Goal: Task Accomplishment & Management: Manage account settings

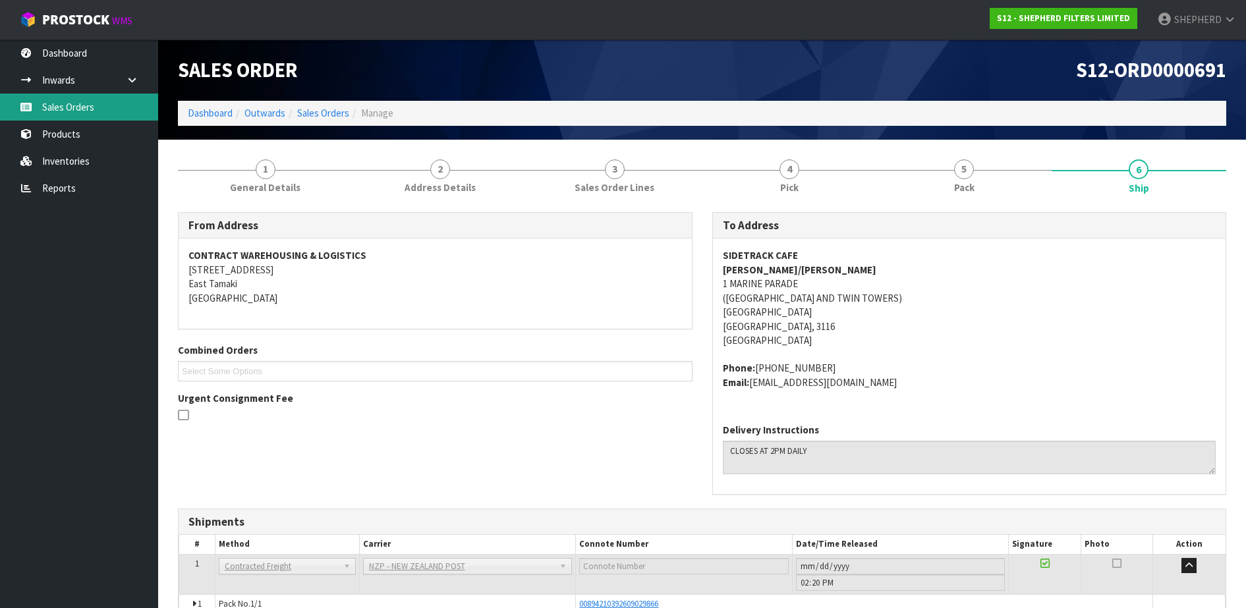
click at [84, 109] on link "Sales Orders" at bounding box center [79, 107] width 158 height 27
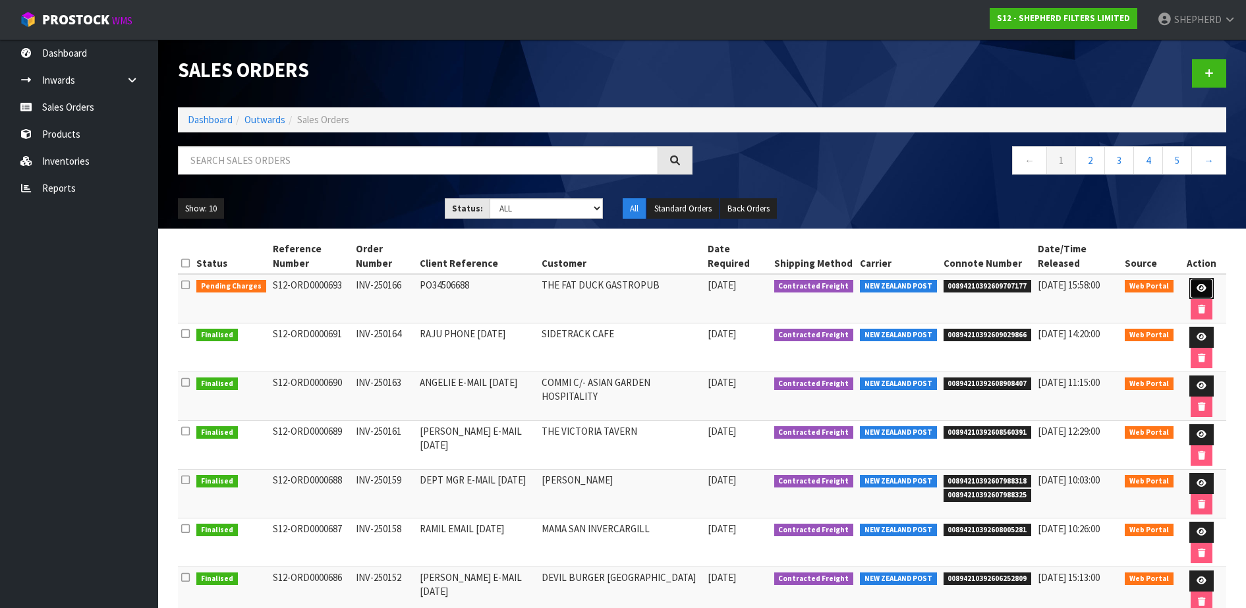
click at [1200, 285] on icon at bounding box center [1201, 288] width 10 height 9
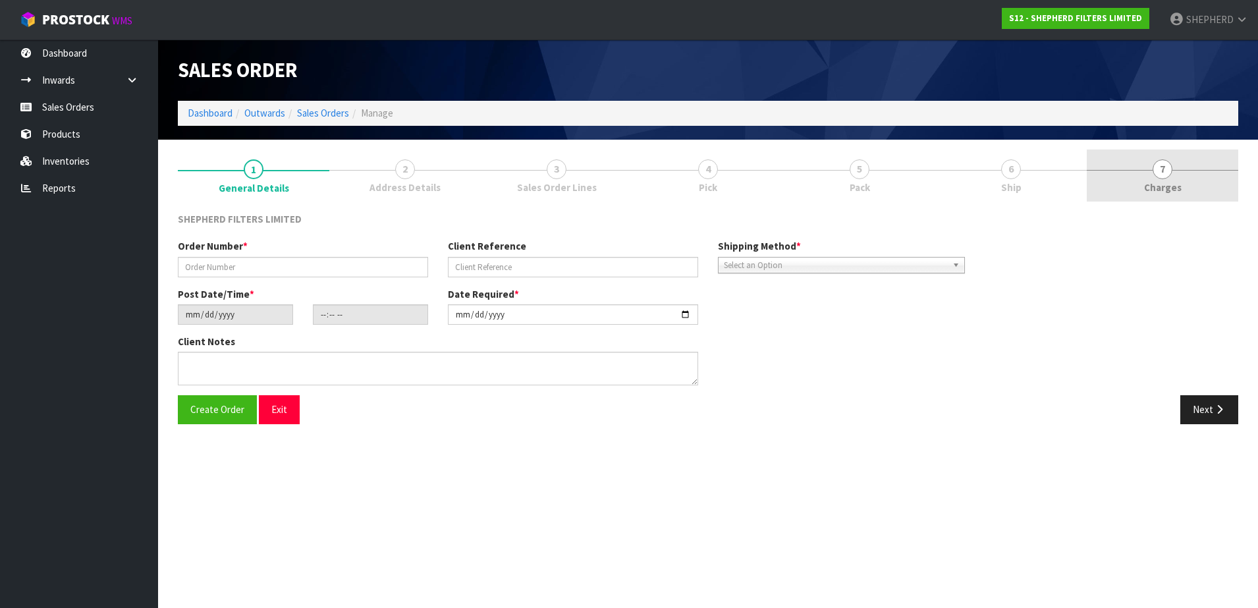
type input "INV-250166"
type input "PO34506688"
type input "[DATE]"
type input "21:21:00.000"
type input "[DATE]"
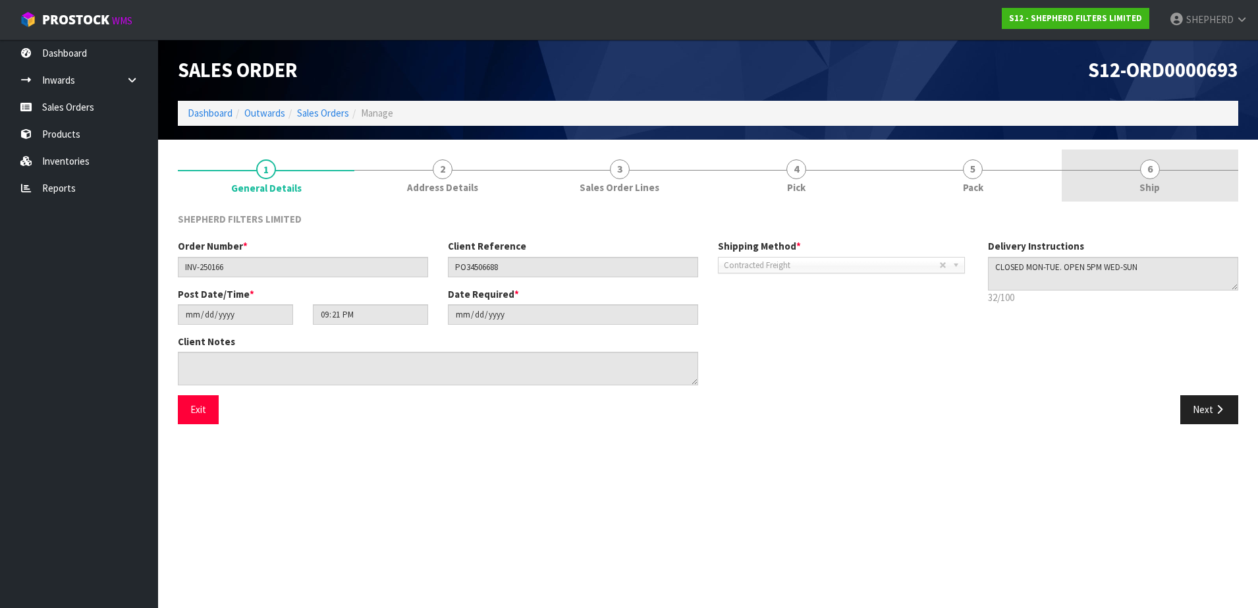
click at [1157, 172] on span "6" at bounding box center [1150, 169] width 20 height 20
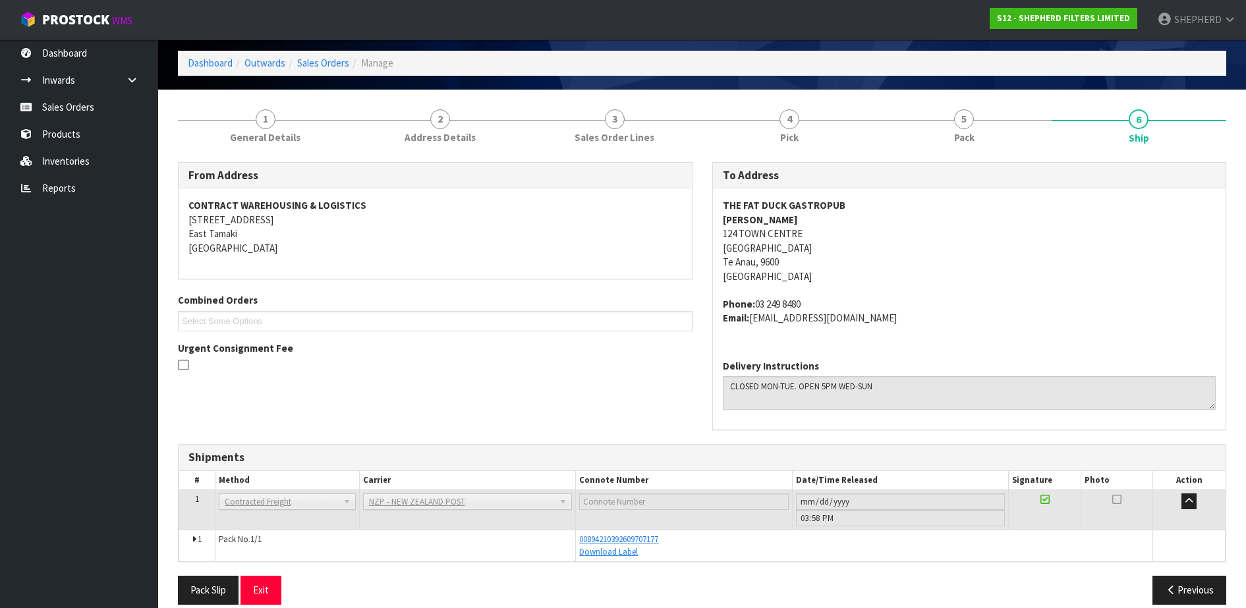
scroll to position [67, 0]
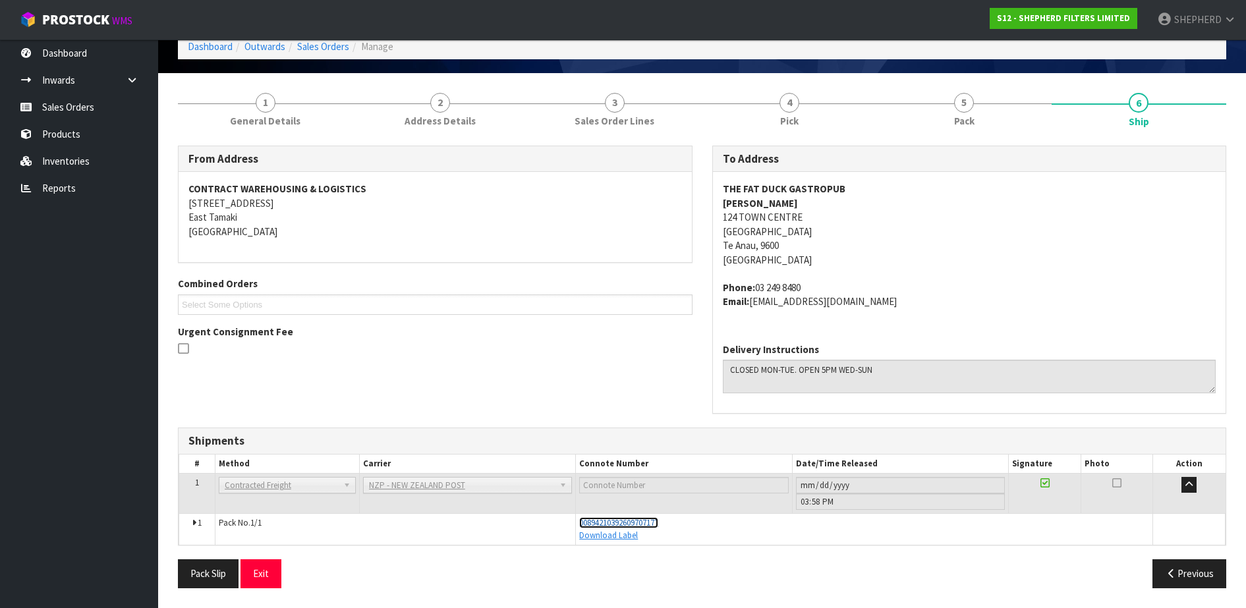
click at [654, 525] on span "00894210392609707177" at bounding box center [618, 522] width 79 height 11
click at [65, 109] on link "Sales Orders" at bounding box center [79, 107] width 158 height 27
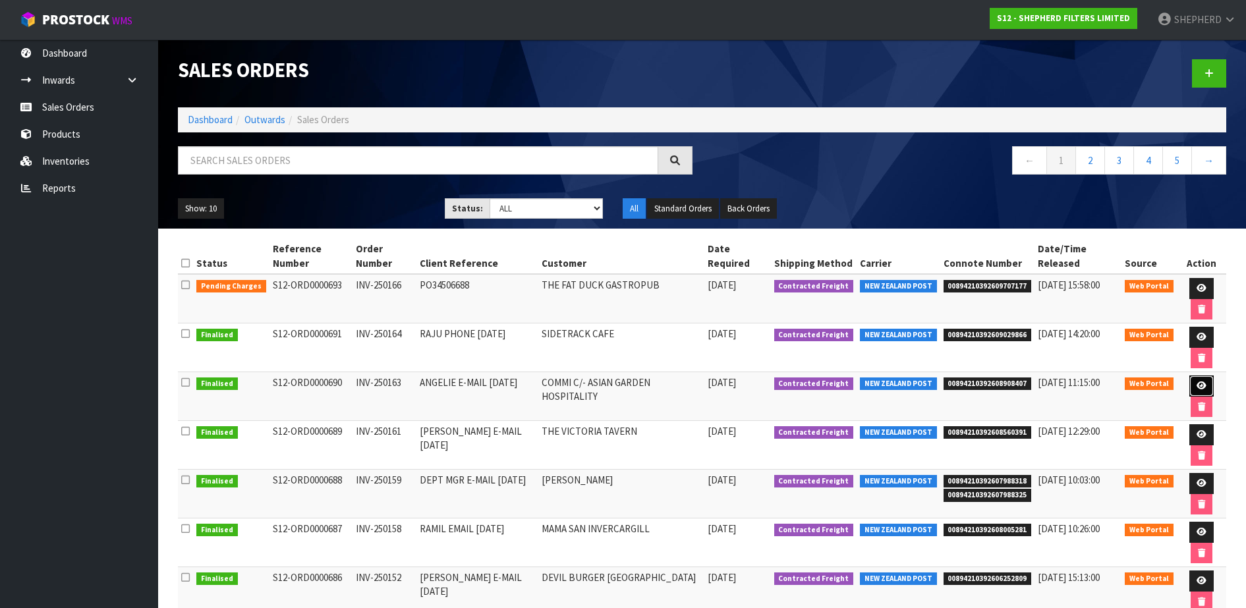
click at [1192, 384] on link at bounding box center [1201, 386] width 24 height 21
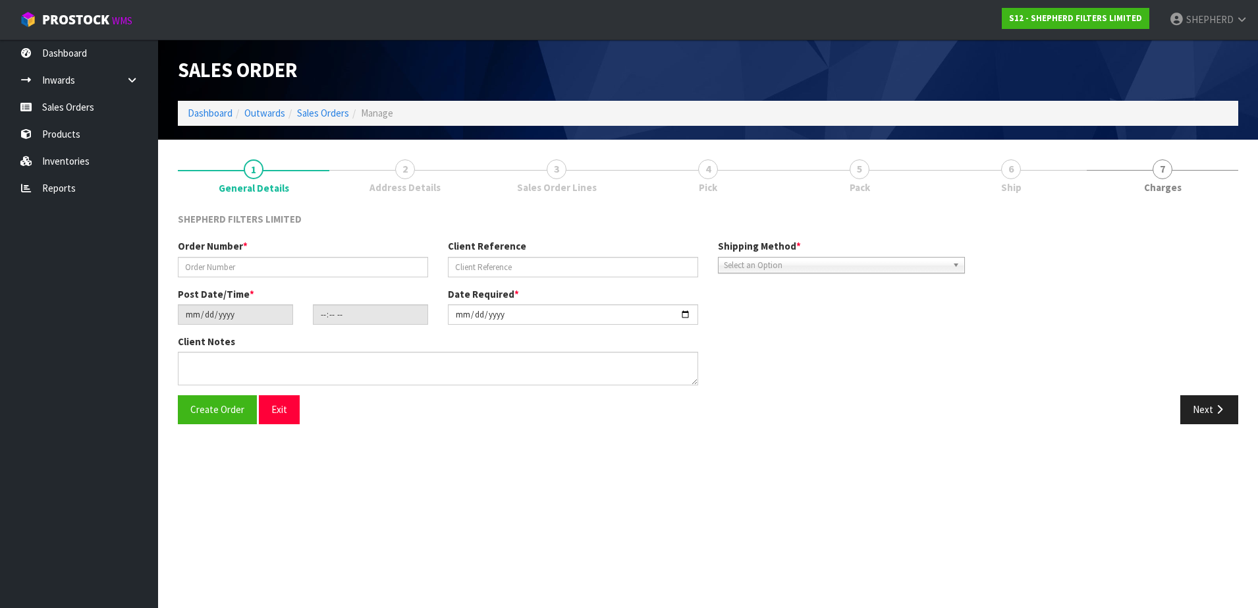
type input "INV-250163"
type input "ANGELIE E-MAIL [DATE]"
type input "[DATE]"
type input "07:24:00.000"
type input "[DATE]"
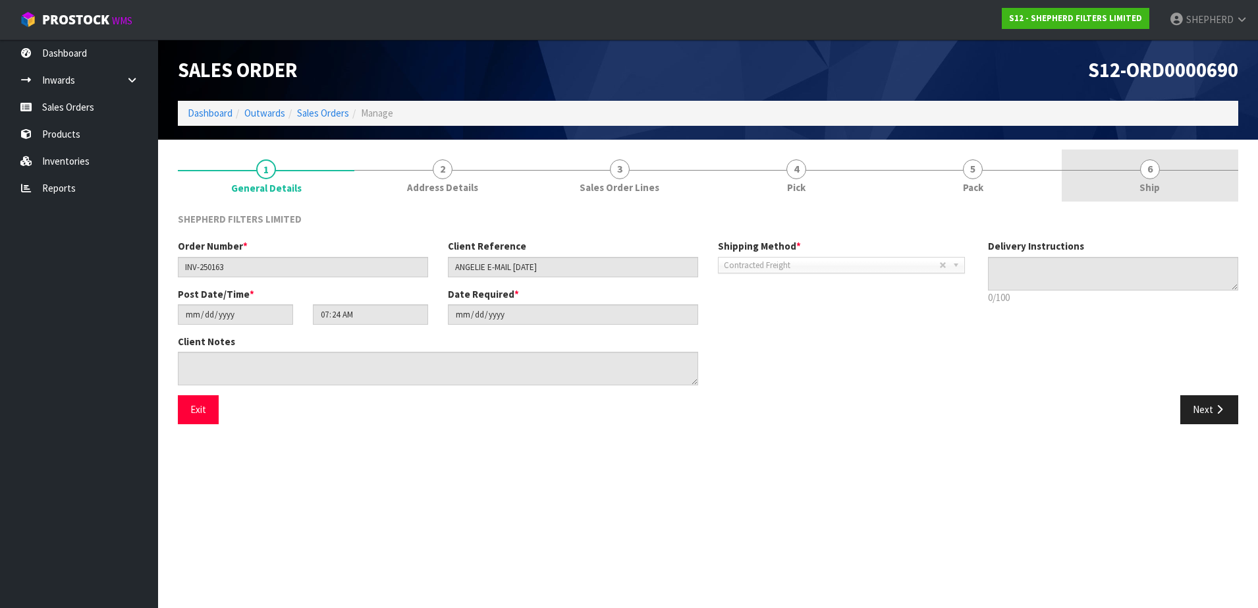
click at [1147, 172] on span "6" at bounding box center [1150, 169] width 20 height 20
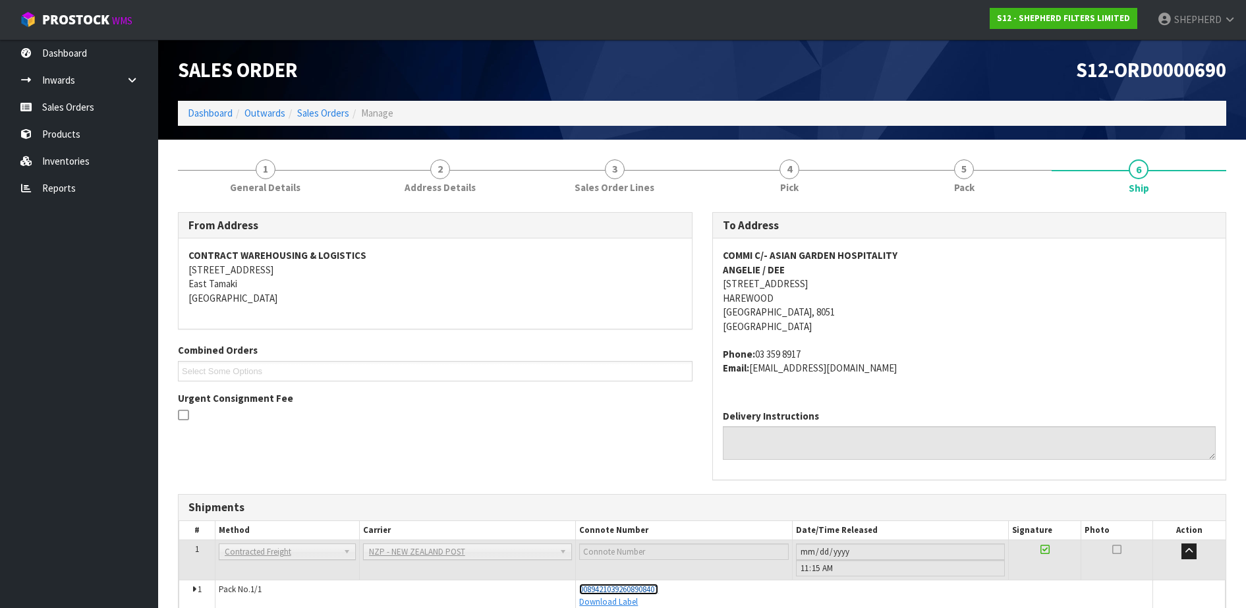
click at [658, 591] on span "00894210392608908407" at bounding box center [618, 589] width 79 height 11
click at [92, 107] on link "Sales Orders" at bounding box center [79, 107] width 158 height 27
